Goal: Transaction & Acquisition: Book appointment/travel/reservation

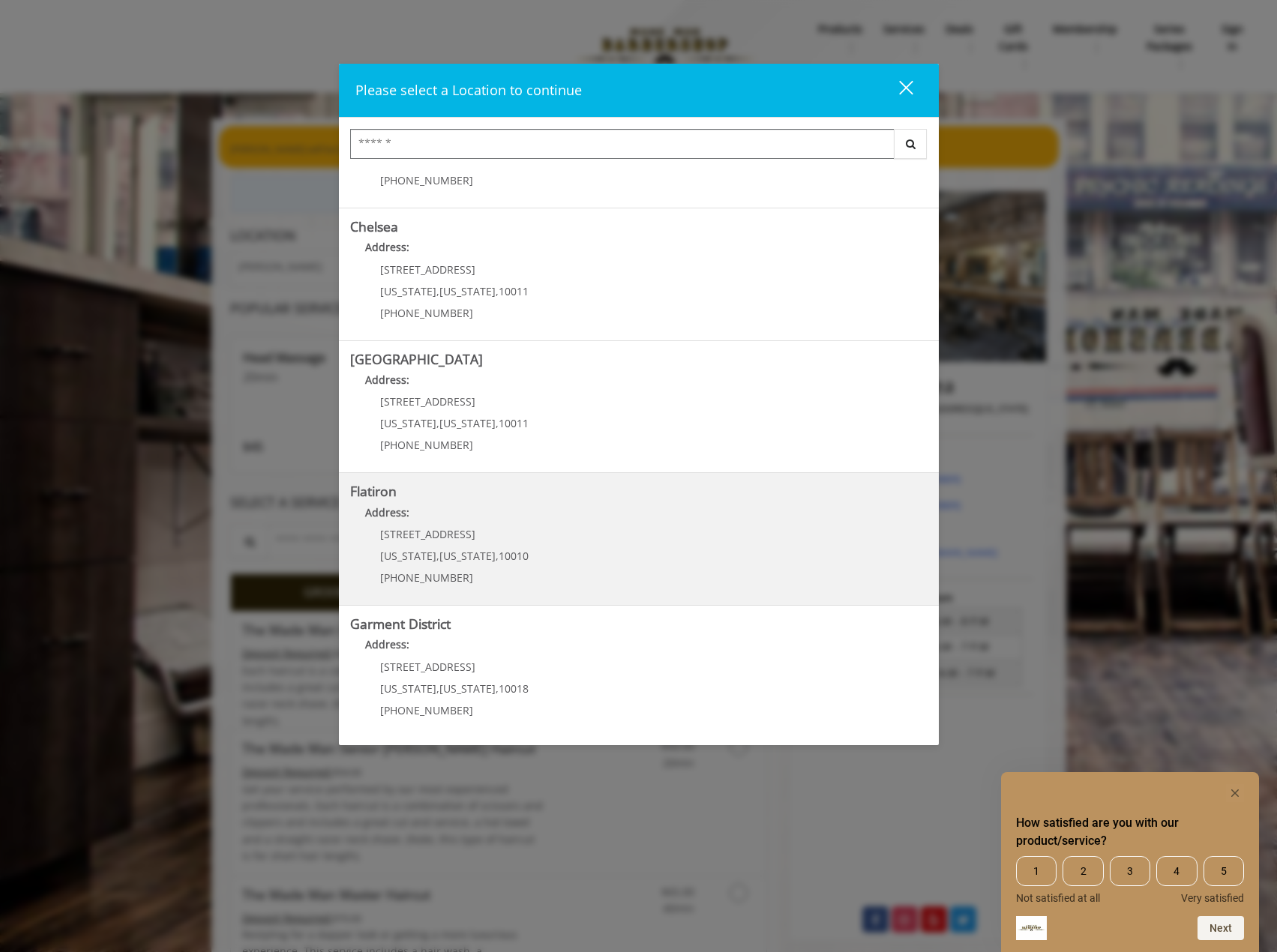
scroll to position [625, 0]
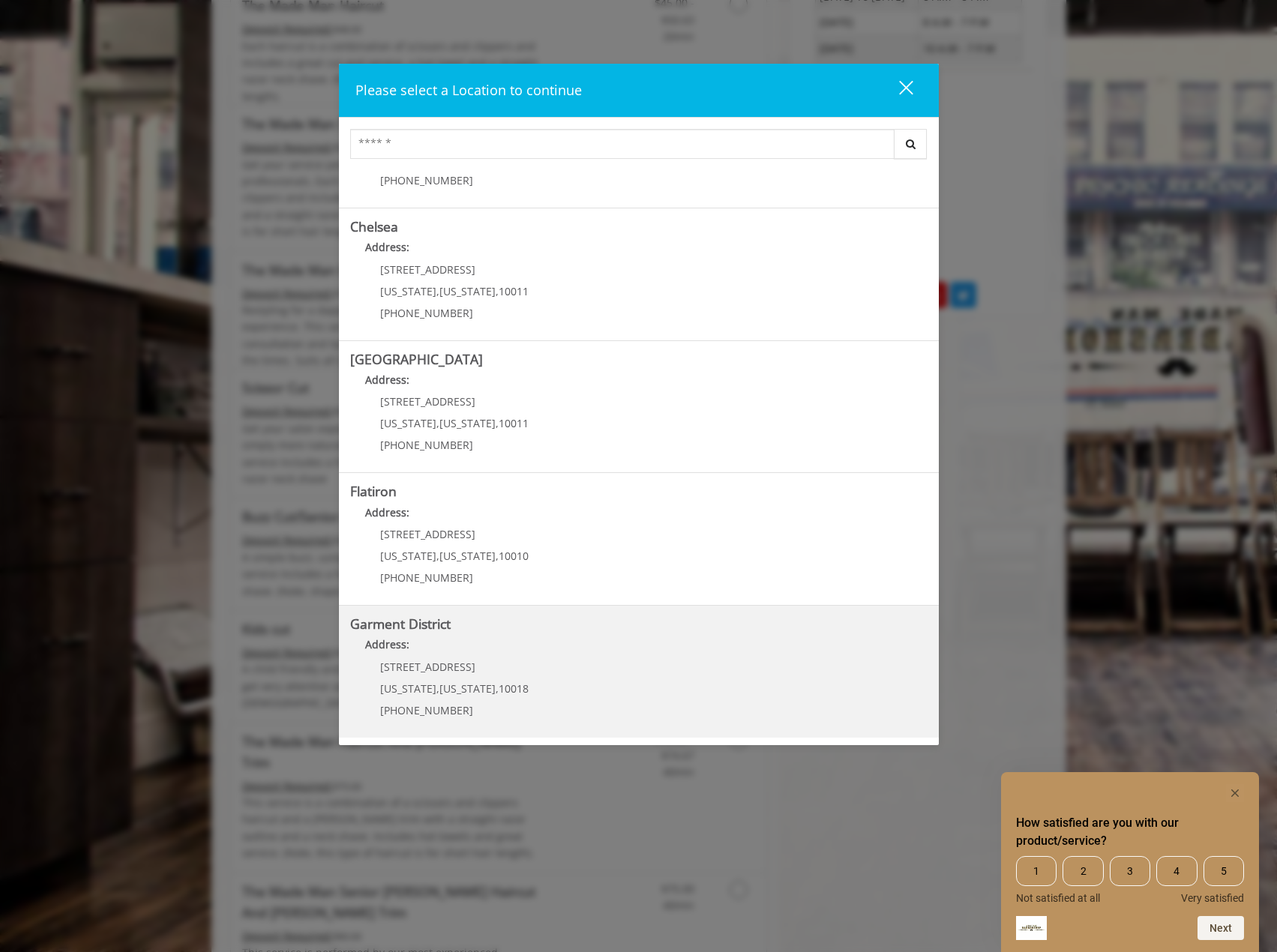
click at [544, 645] on District "Address:" at bounding box center [638, 649] width 578 height 24
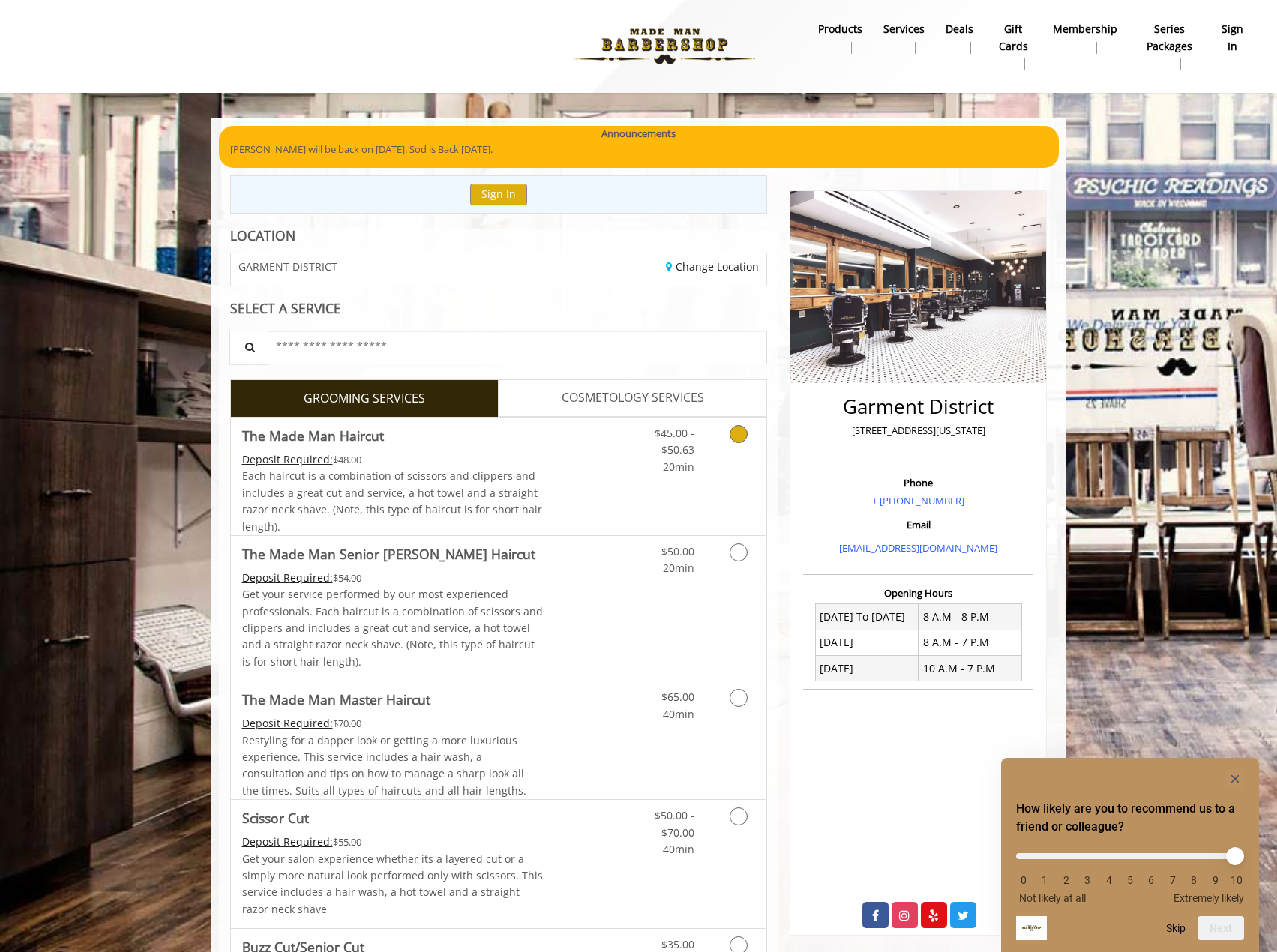
click at [405, 462] on div "Deposit Required: $48.00" at bounding box center [393, 459] width 301 height 17
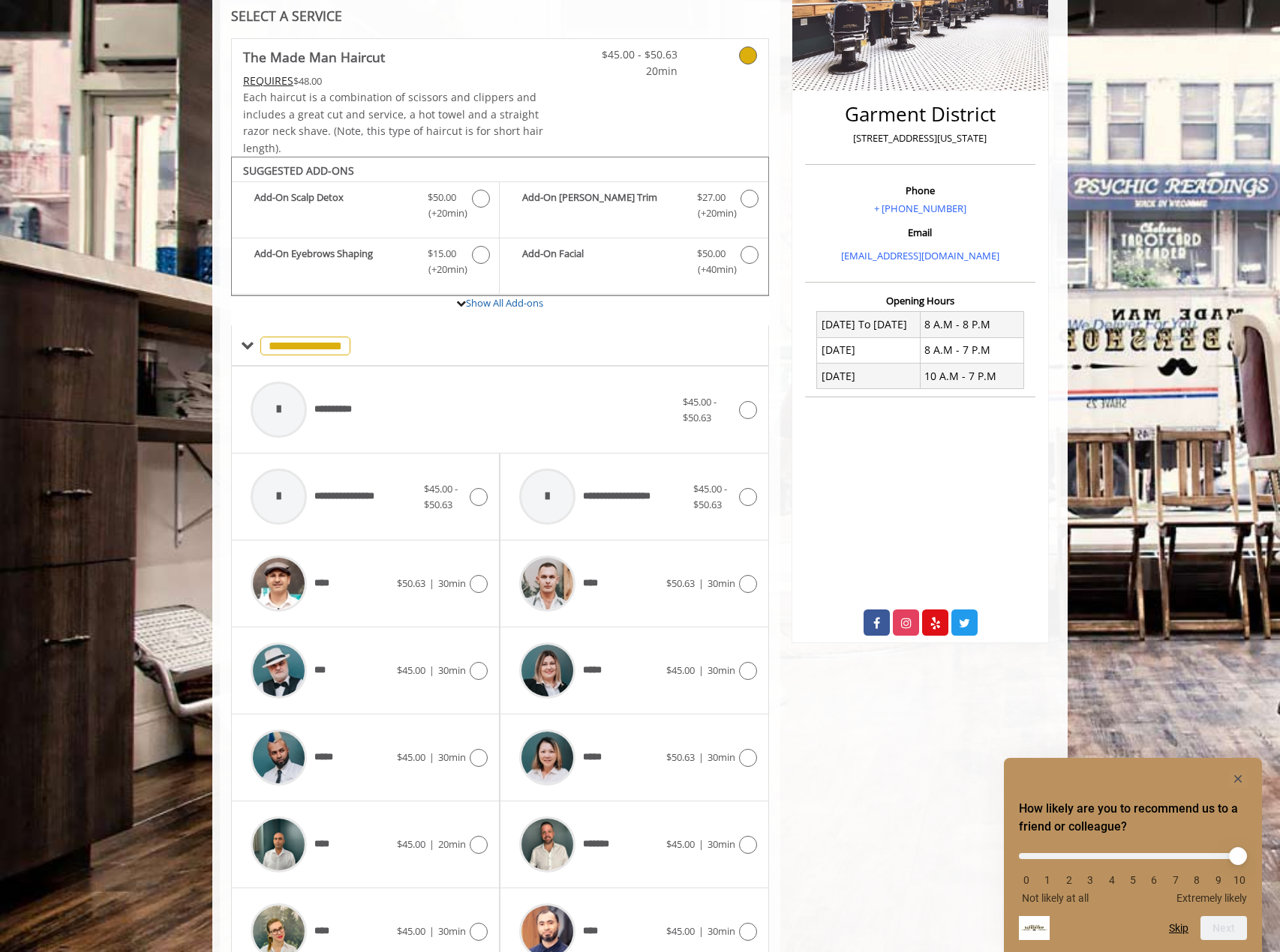
scroll to position [368, 0]
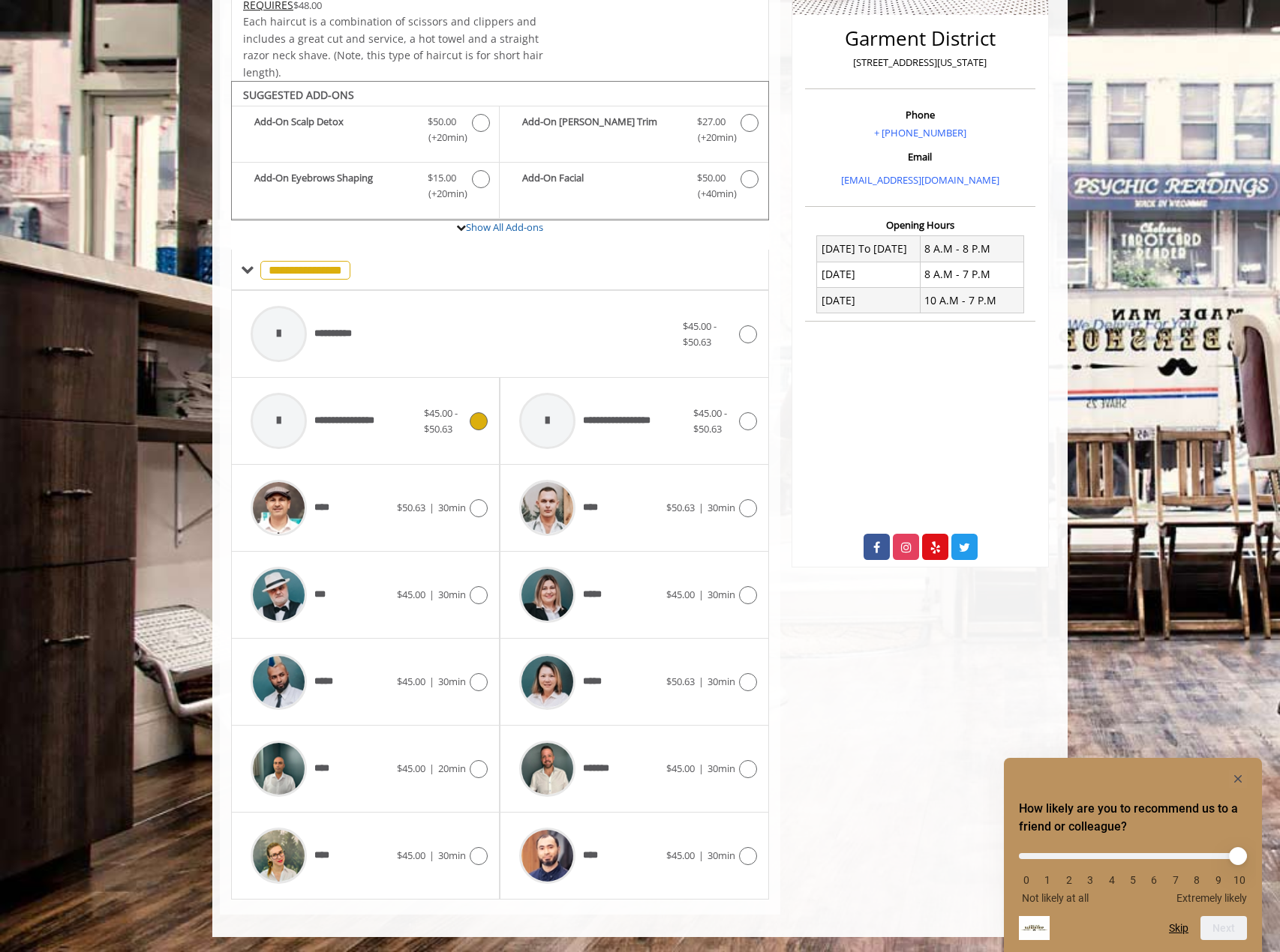
click at [313, 417] on div at bounding box center [279, 421] width 71 height 71
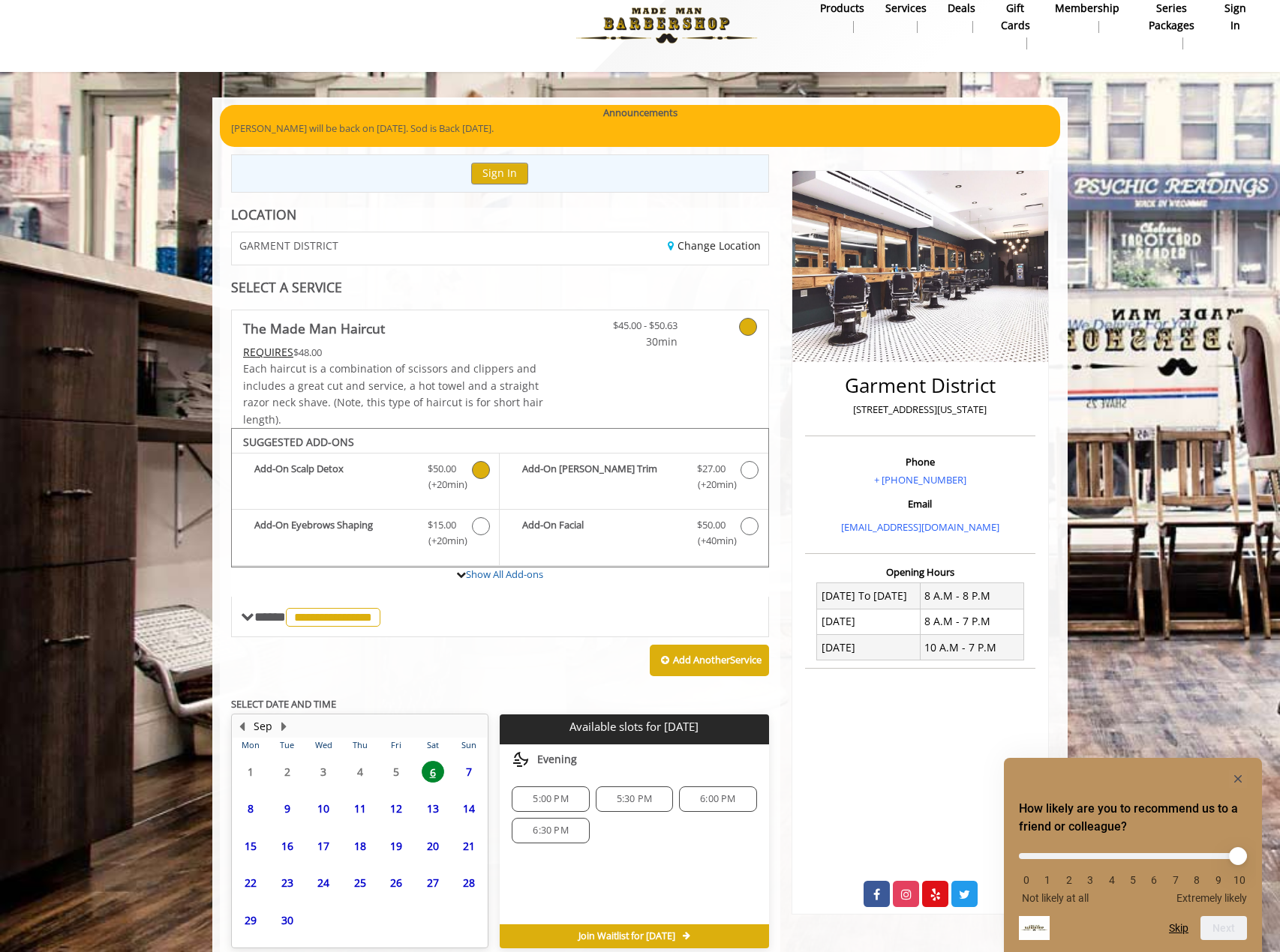
scroll to position [91, 0]
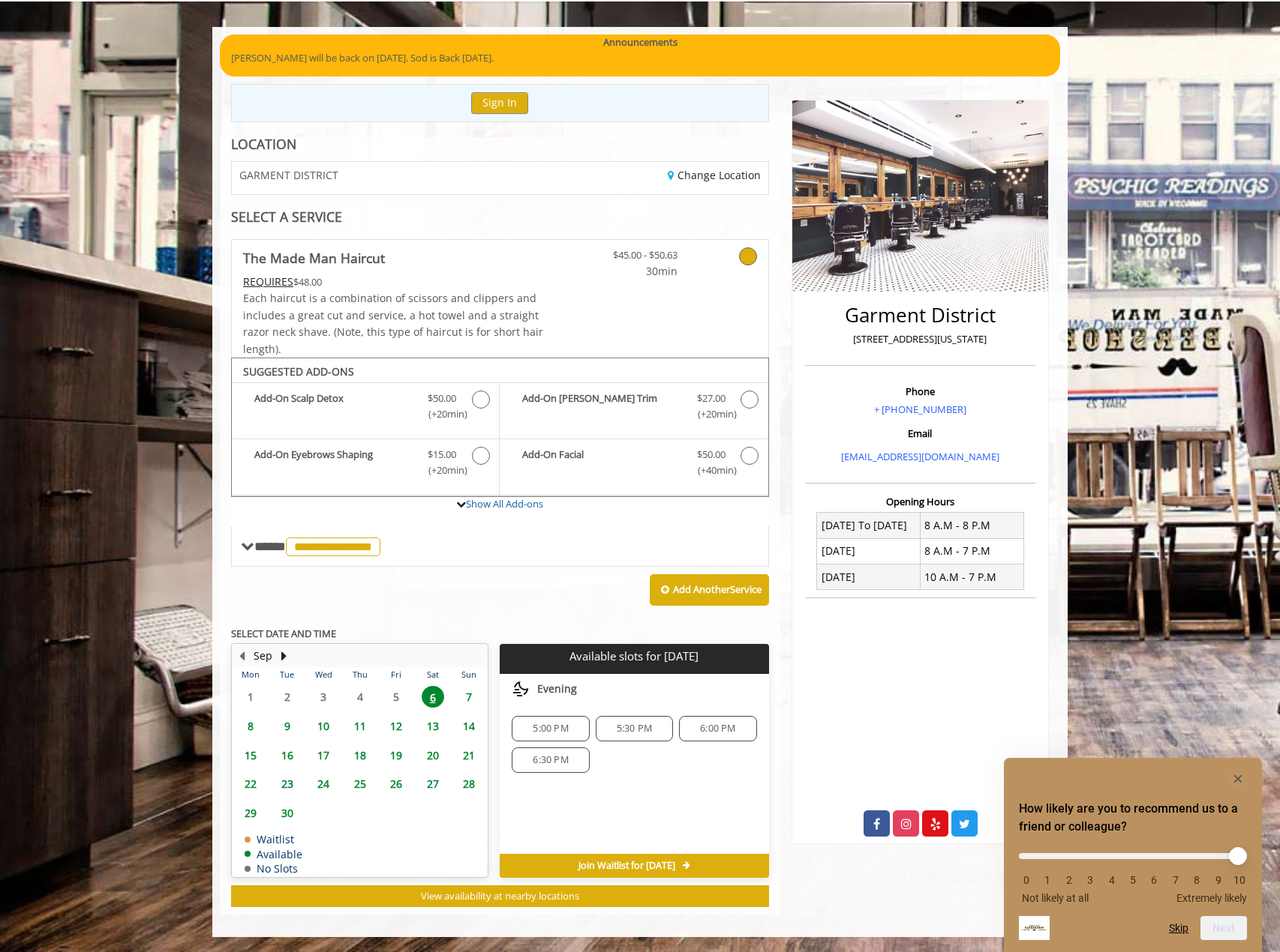
click at [241, 724] on span "8" at bounding box center [250, 726] width 23 height 22
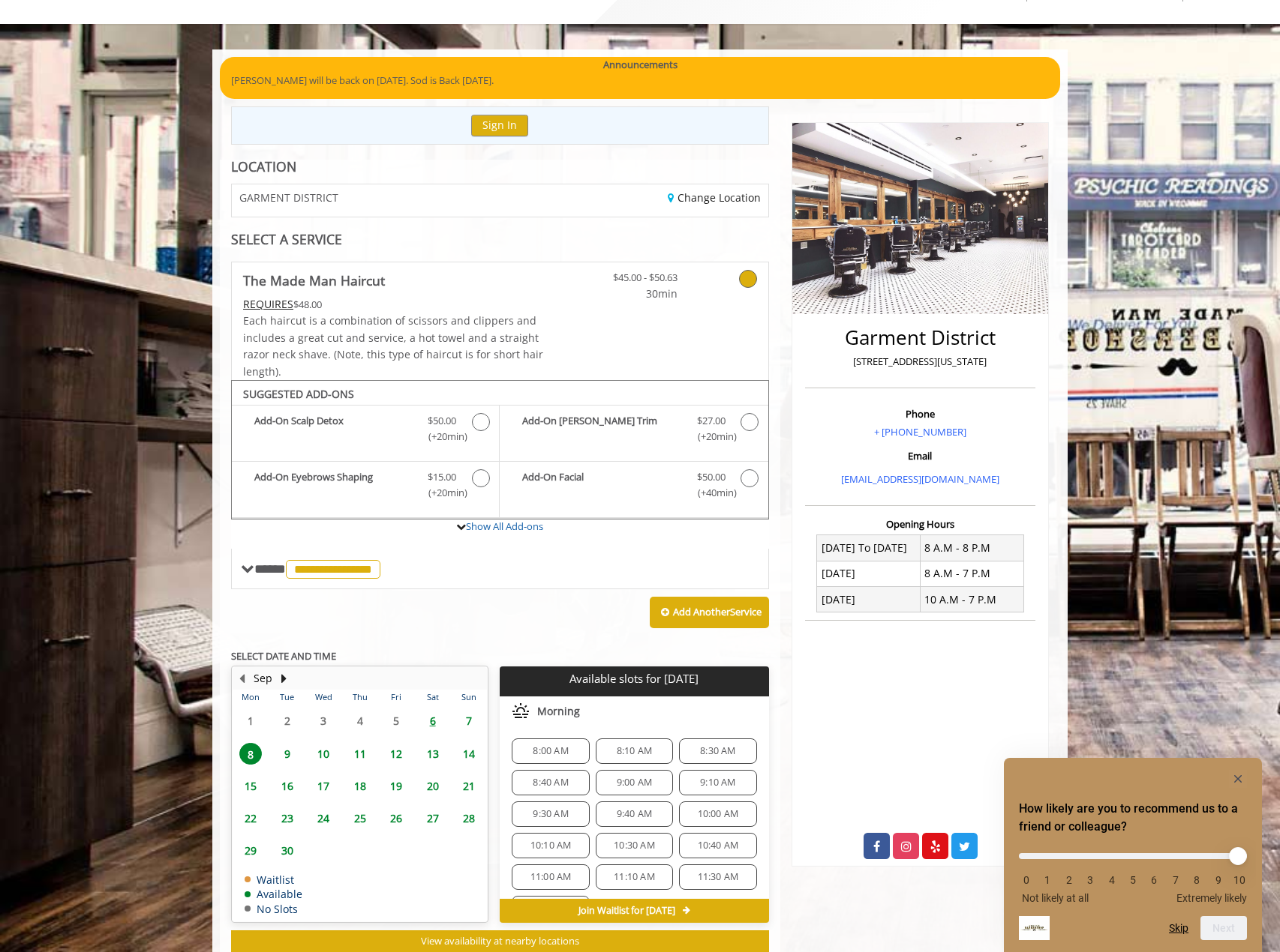
scroll to position [0, 0]
